Goal: Task Accomplishment & Management: Use online tool/utility

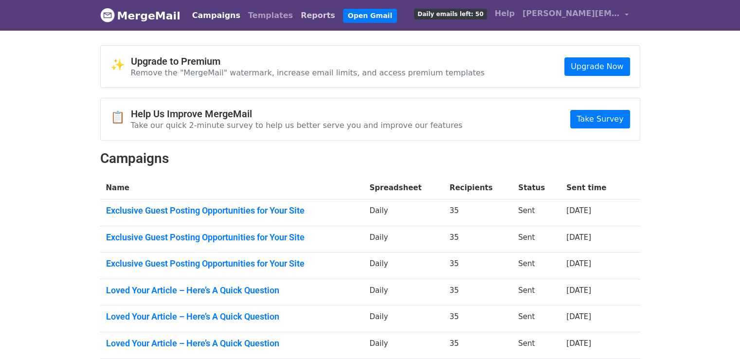
click at [298, 18] on link "Reports" at bounding box center [318, 15] width 42 height 19
click at [297, 22] on link "Reports" at bounding box center [318, 15] width 42 height 19
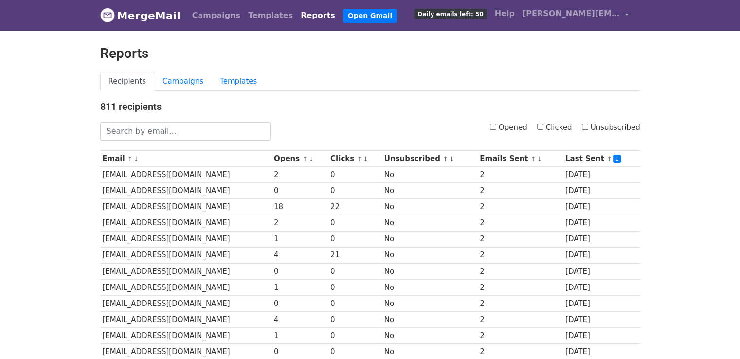
click at [543, 128] on input "Clicked" at bounding box center [540, 126] width 6 height 6
checkbox input "true"
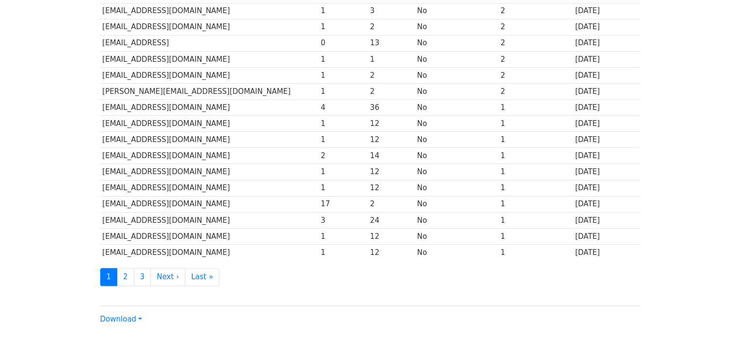
scroll to position [429, 0]
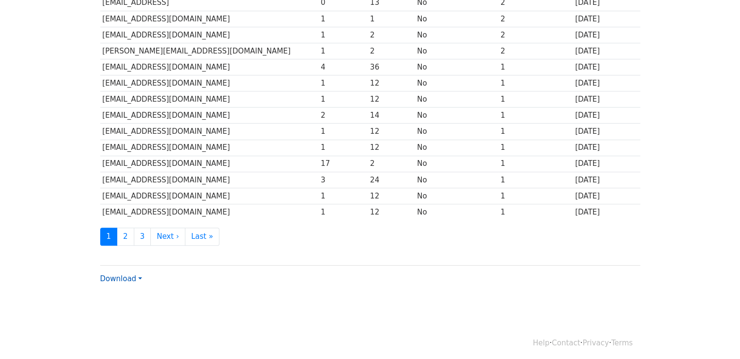
click at [132, 276] on link "Download" at bounding box center [121, 278] width 42 height 9
click at [130, 298] on link "CSV" at bounding box center [139, 297] width 77 height 16
